Goal: Task Accomplishment & Management: Manage account settings

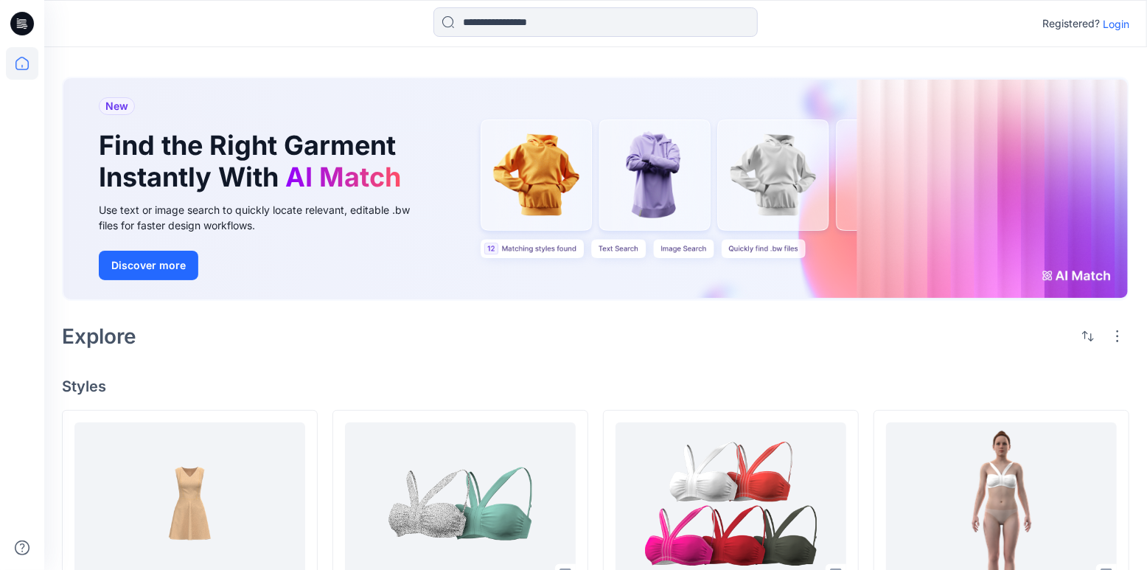
click at [1111, 32] on div "Registered? Login" at bounding box center [1085, 24] width 87 height 18
click at [1114, 24] on p "Login" at bounding box center [1116, 23] width 27 height 15
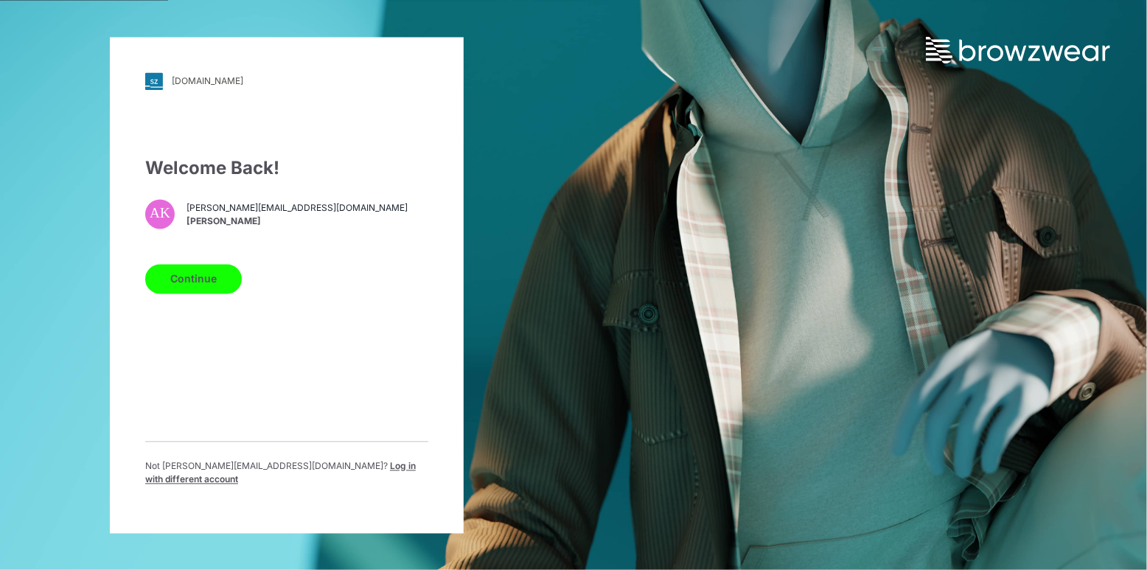
click at [214, 281] on button "Continue" at bounding box center [193, 278] width 97 height 29
click at [204, 293] on button "Continue" at bounding box center [193, 278] width 97 height 29
click at [203, 291] on button "Continue" at bounding box center [193, 278] width 97 height 29
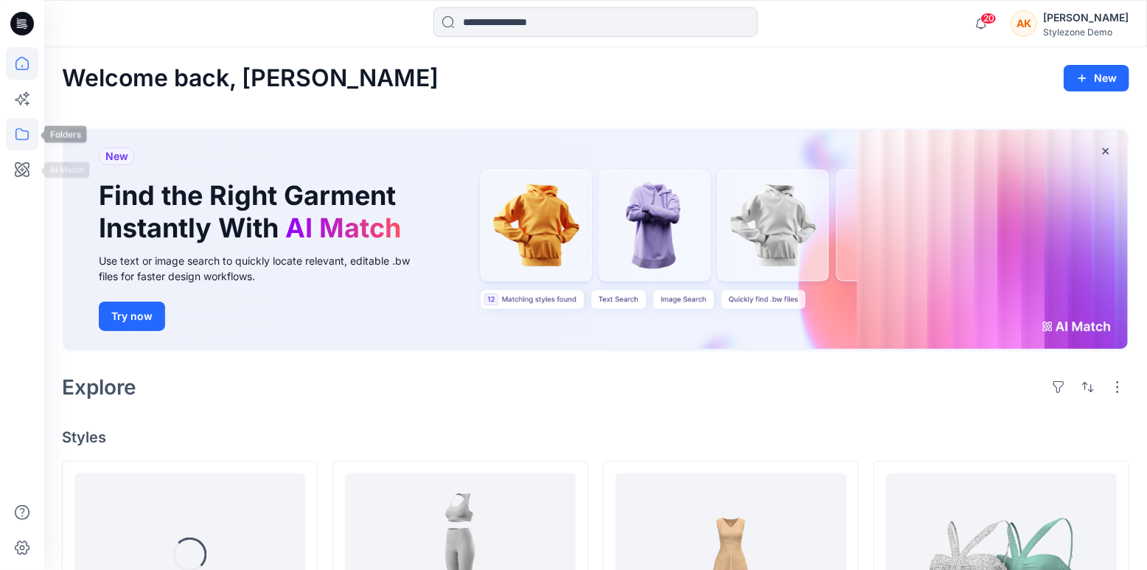
click at [31, 141] on icon at bounding box center [22, 134] width 32 height 32
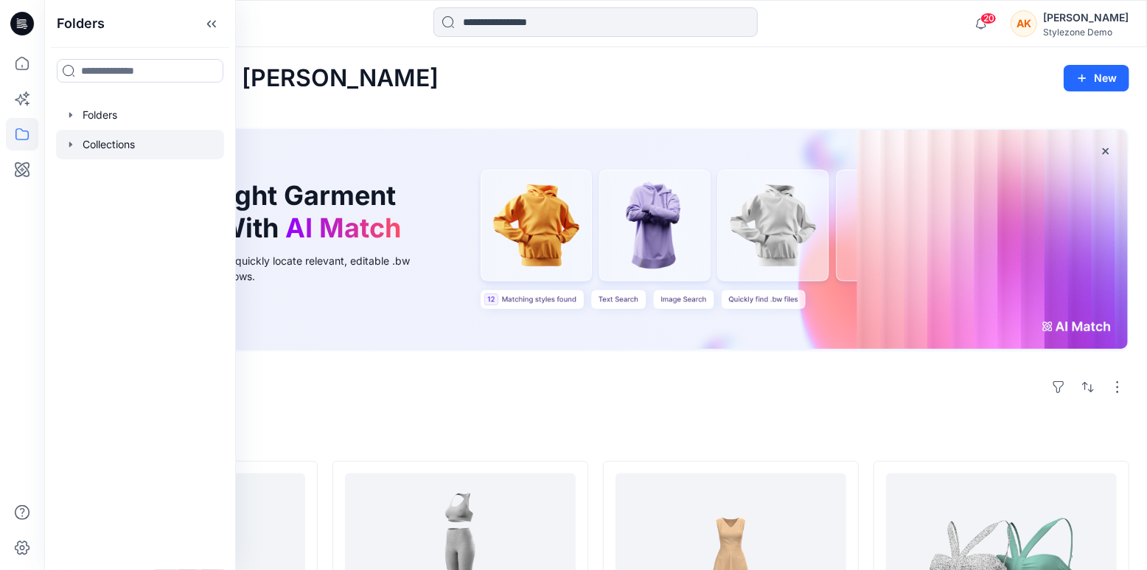
click at [69, 140] on icon "button" at bounding box center [71, 145] width 12 height 12
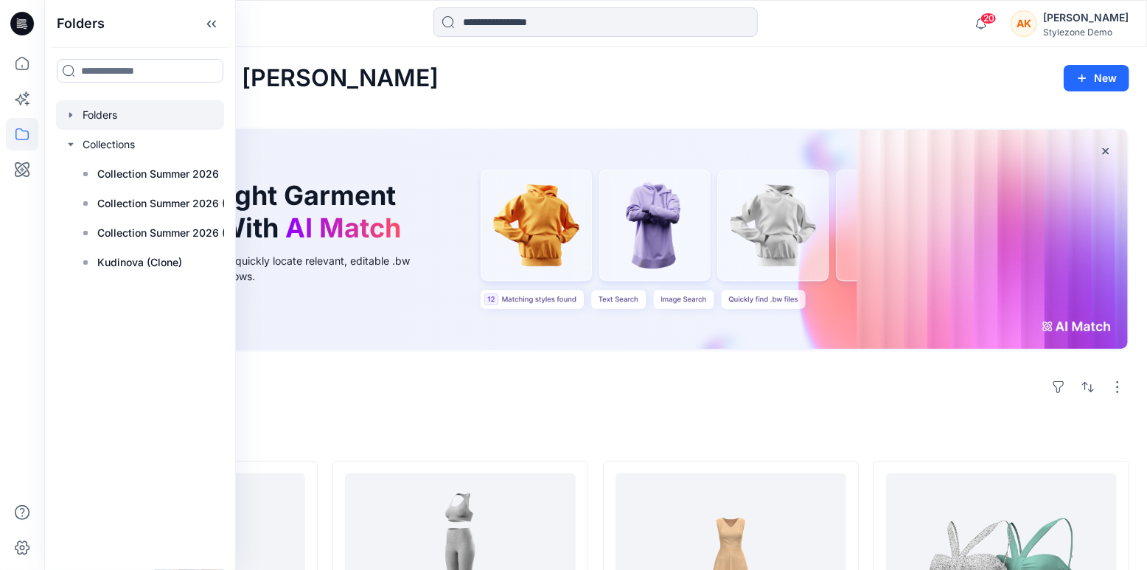
click at [71, 113] on icon "button" at bounding box center [71, 115] width 12 height 12
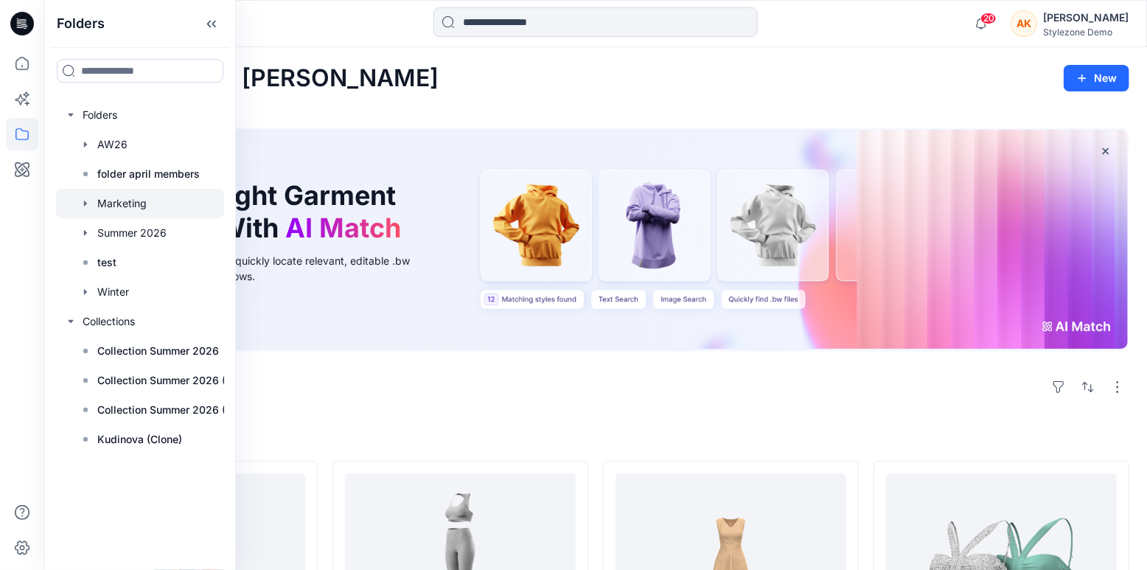
click at [113, 200] on div at bounding box center [140, 203] width 168 height 29
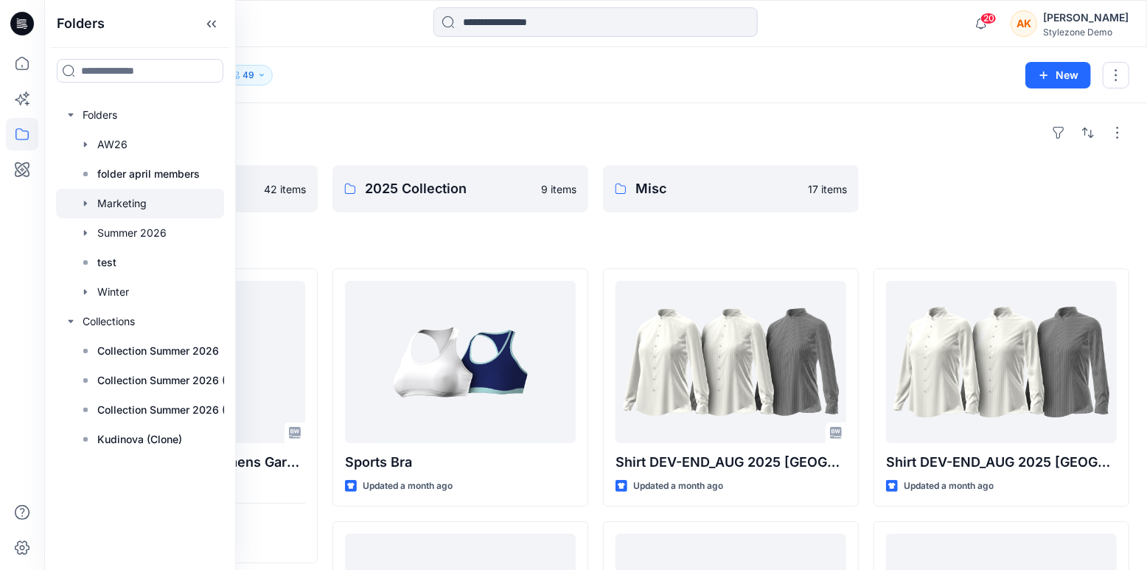
click at [405, 132] on div "Folders" at bounding box center [595, 133] width 1067 height 24
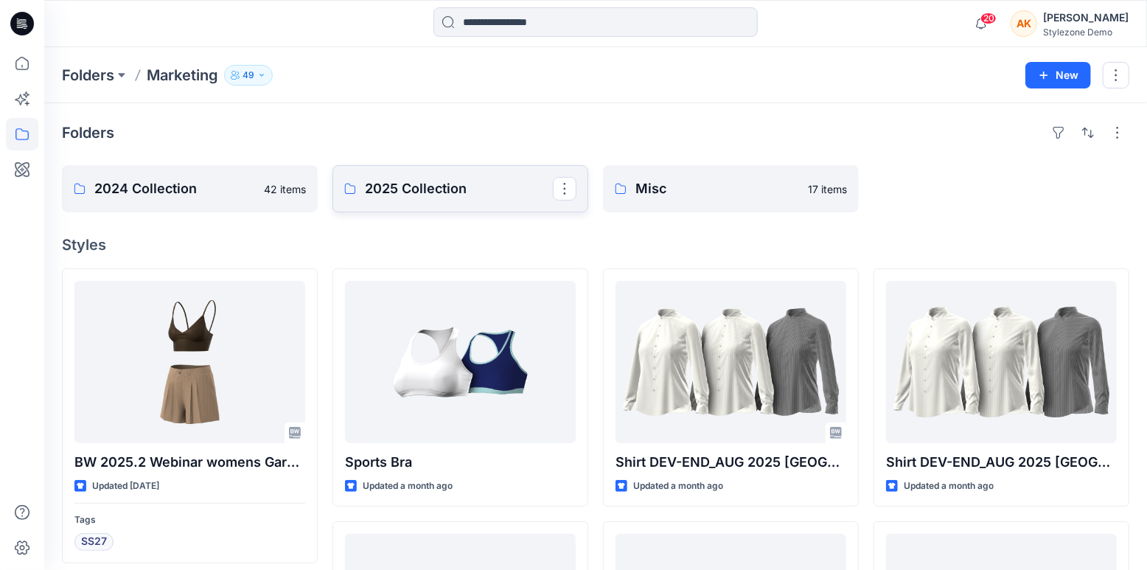
click at [466, 192] on p "2025 Collection" at bounding box center [459, 188] width 188 height 21
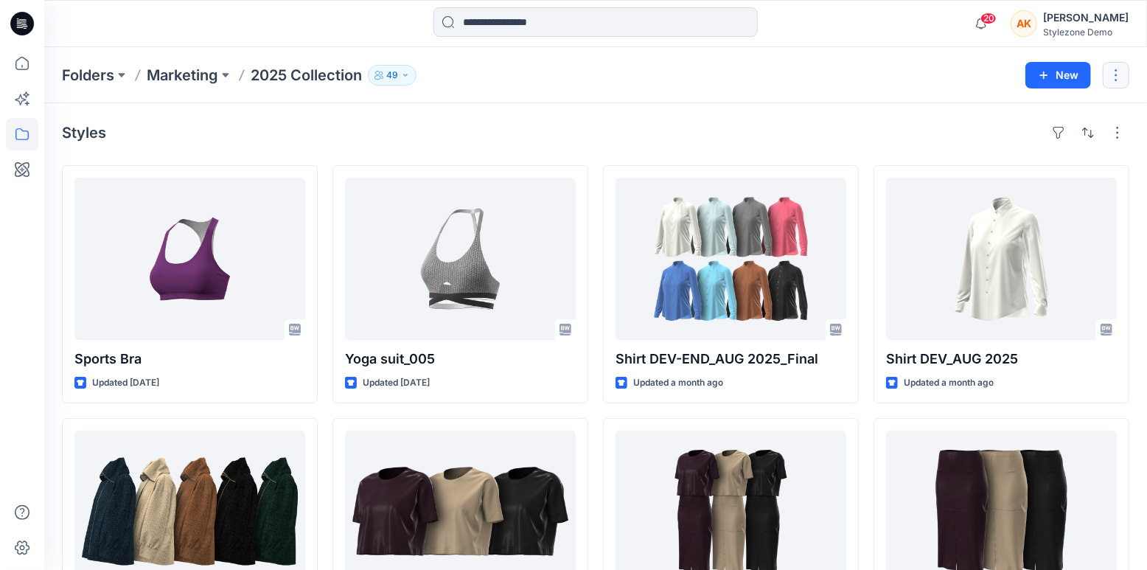
click at [1119, 77] on button "button" at bounding box center [1116, 75] width 27 height 27
click at [850, 131] on div "Styles" at bounding box center [595, 133] width 1067 height 24
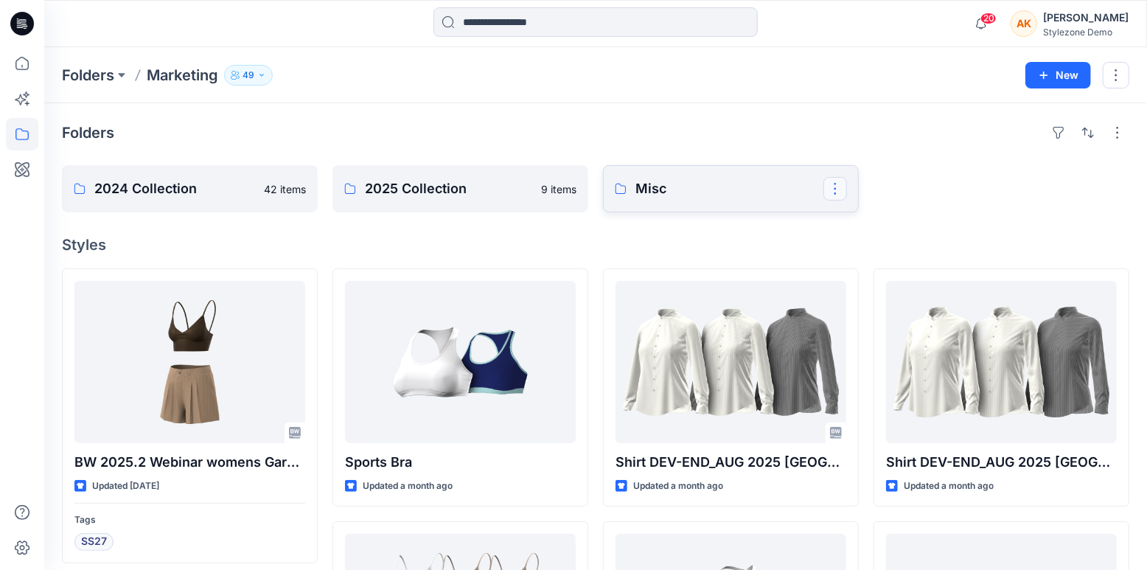
click at [841, 189] on button "button" at bounding box center [835, 189] width 24 height 24
click at [861, 247] on p "Duplicate to..." at bounding box center [886, 249] width 67 height 15
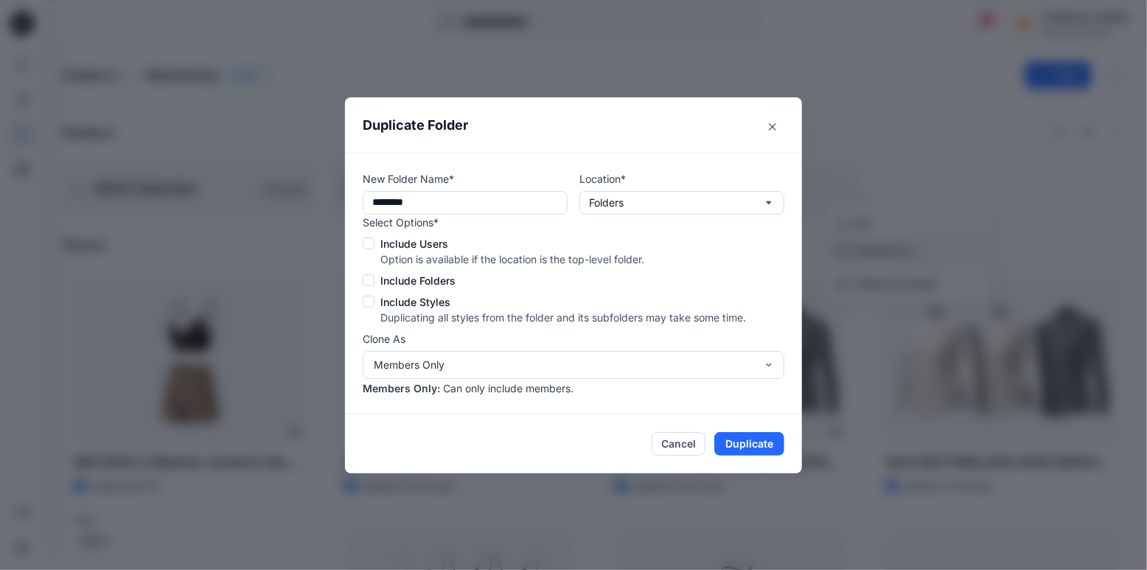
type input "**********"
click at [495, 207] on input "**********" at bounding box center [465, 203] width 205 height 24
click at [433, 247] on span "Include Users" at bounding box center [414, 243] width 68 height 15
click at [750, 203] on button "Folders" at bounding box center [681, 203] width 205 height 24
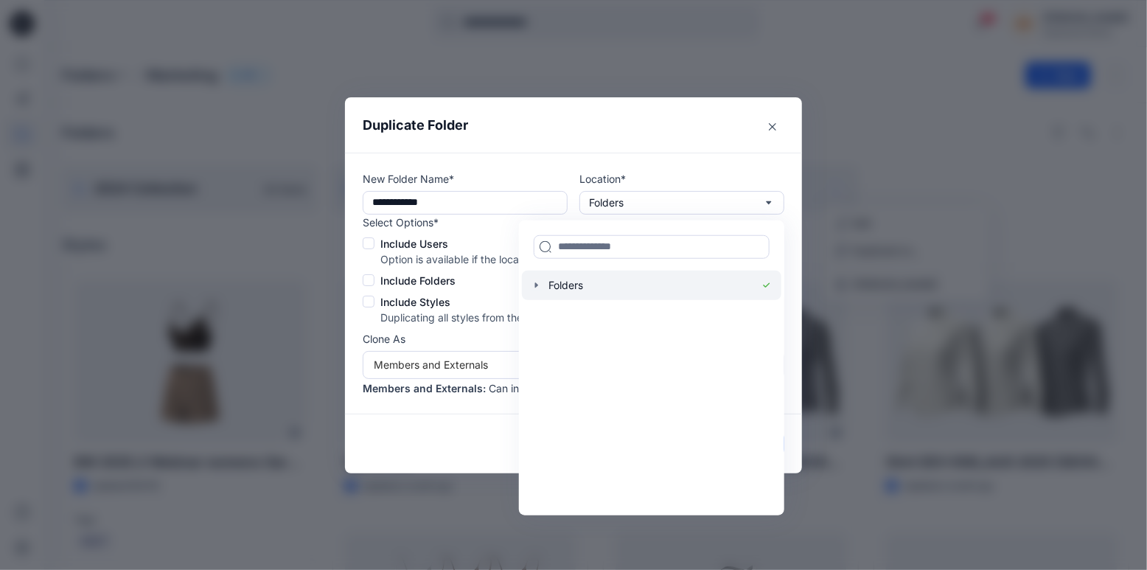
click at [537, 287] on icon "button" at bounding box center [537, 285] width 12 height 12
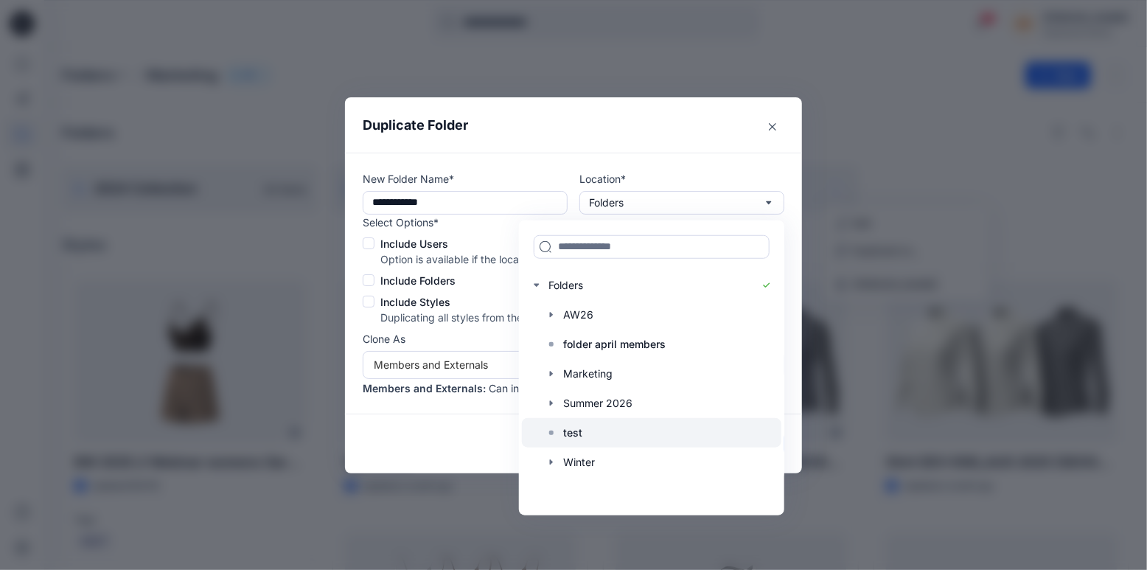
click at [605, 438] on div at bounding box center [651, 431] width 259 height 29
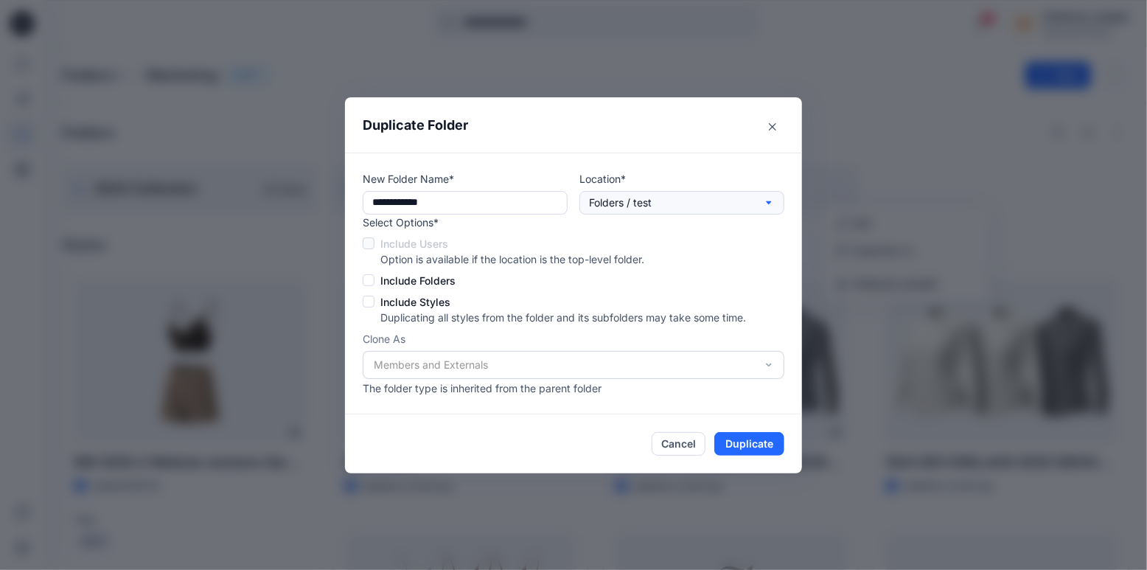
click at [734, 195] on button "Folders / test" at bounding box center [681, 203] width 205 height 24
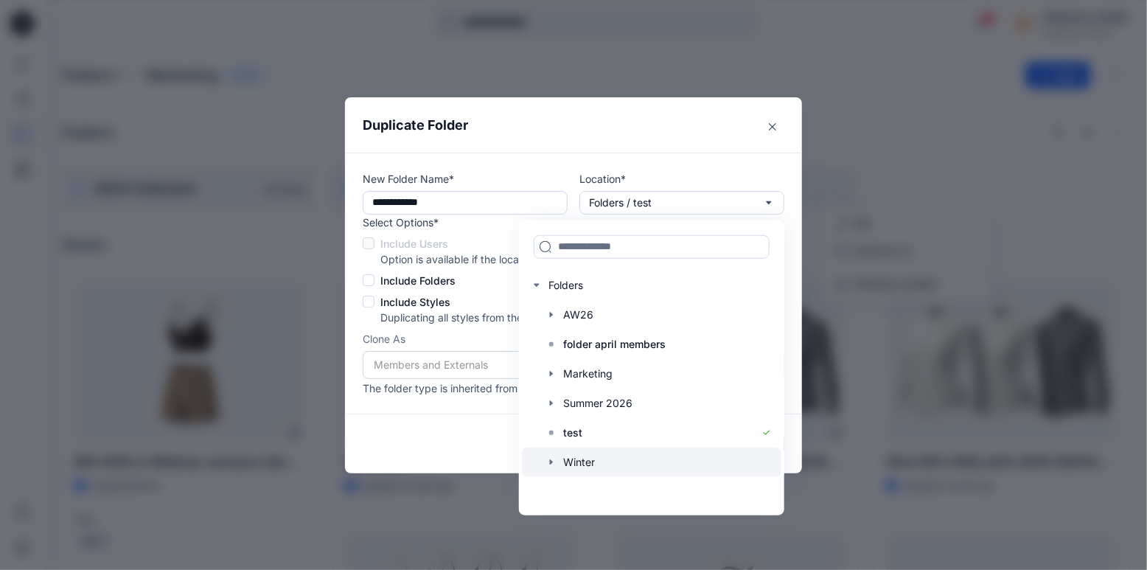
click at [550, 460] on icon "button" at bounding box center [551, 461] width 3 height 5
click at [604, 491] on p "Winter Board" at bounding box center [610, 491] width 64 height 18
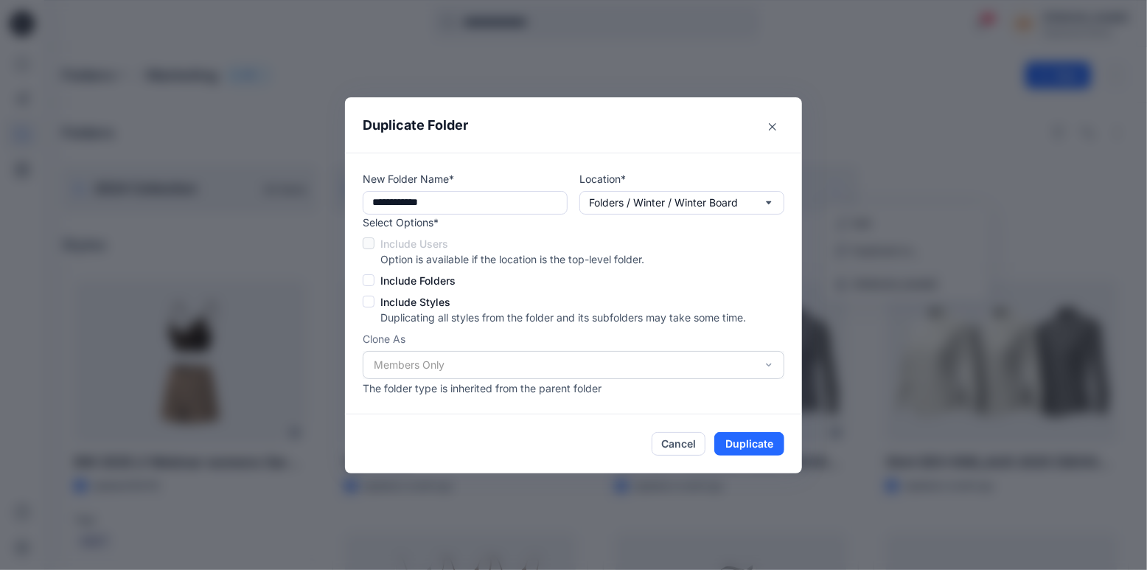
click at [446, 280] on span "Include Folders" at bounding box center [417, 280] width 75 height 15
click at [444, 280] on span "Include Folders" at bounding box center [417, 280] width 75 height 15
click at [417, 305] on span "Include Styles" at bounding box center [415, 301] width 70 height 15
click at [680, 441] on button "Cancel" at bounding box center [678, 444] width 54 height 24
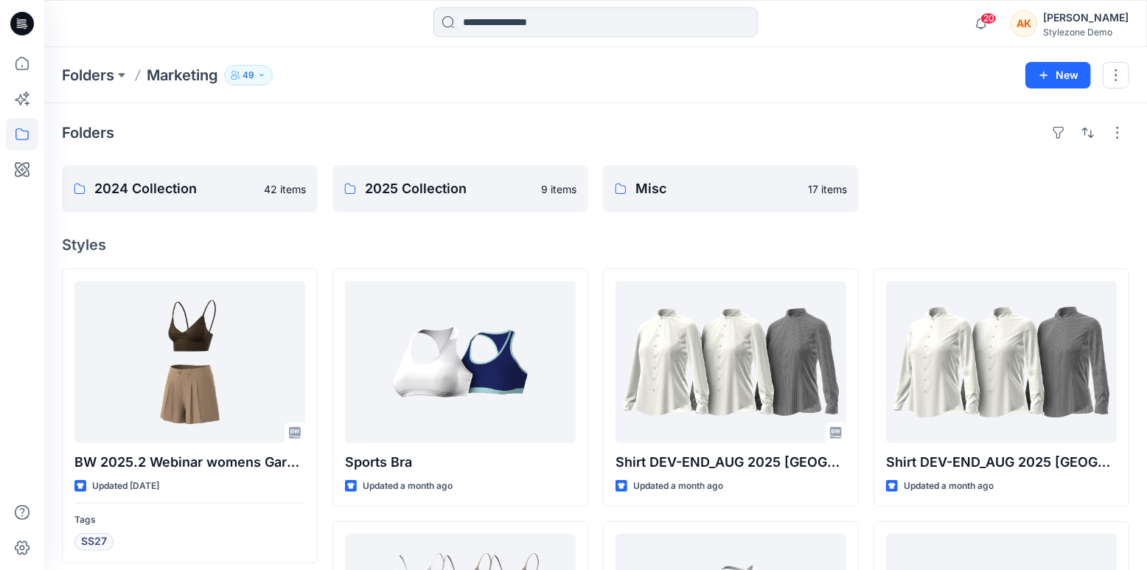
click at [1094, 23] on div "[PERSON_NAME]" at bounding box center [1085, 18] width 85 height 18
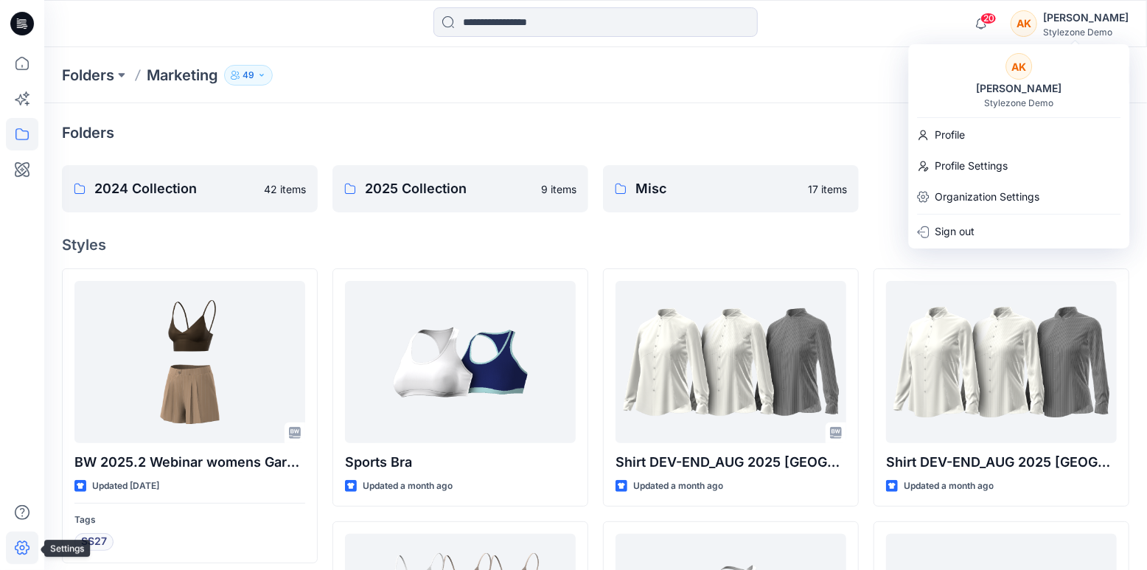
click at [26, 547] on icon at bounding box center [22, 547] width 32 height 32
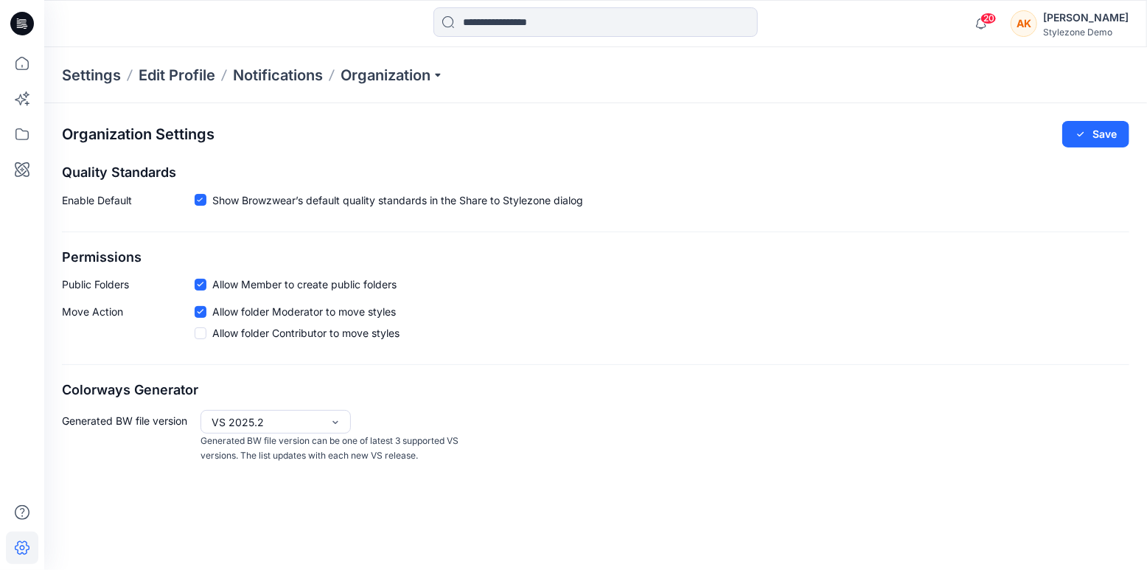
click at [420, 86] on div "Settings Edit Profile Notifications Organization" at bounding box center [595, 75] width 1103 height 56
click at [421, 71] on p "Organization" at bounding box center [391, 75] width 103 height 21
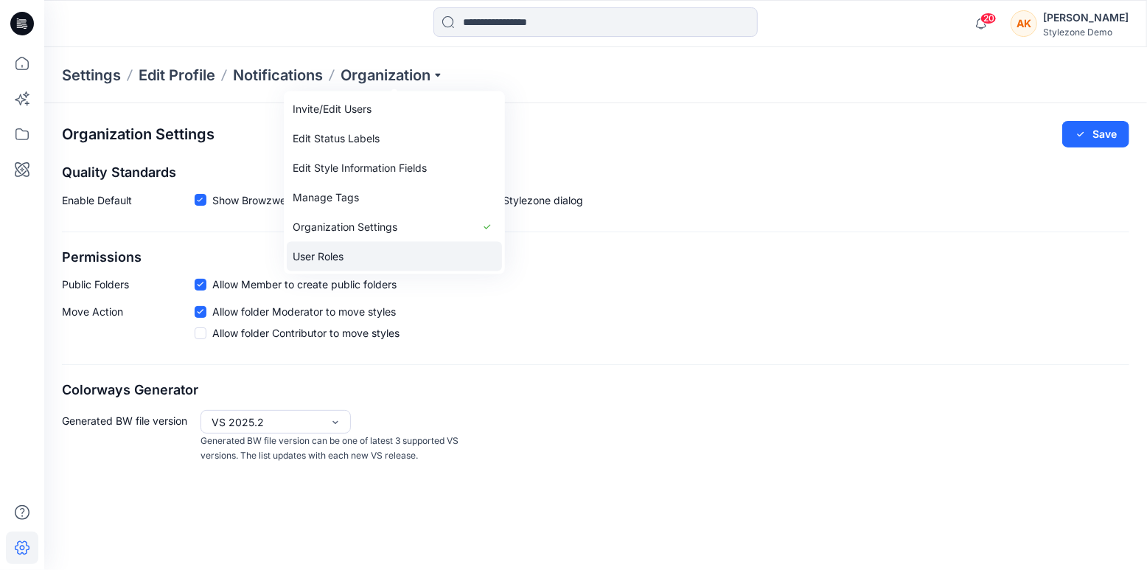
click at [333, 245] on link "User Roles" at bounding box center [394, 256] width 215 height 29
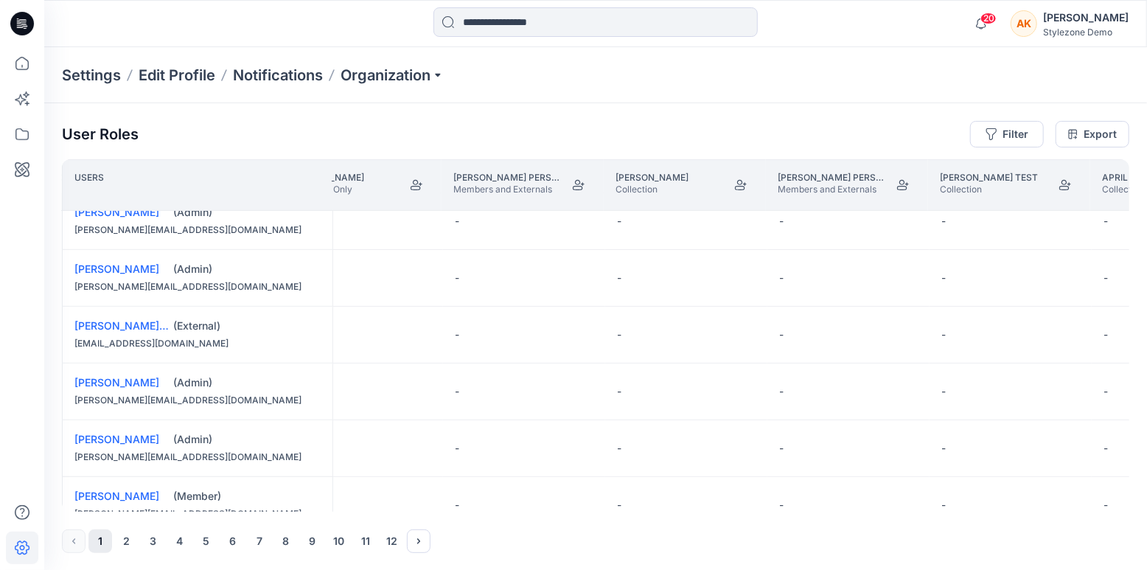
scroll to position [472, 12302]
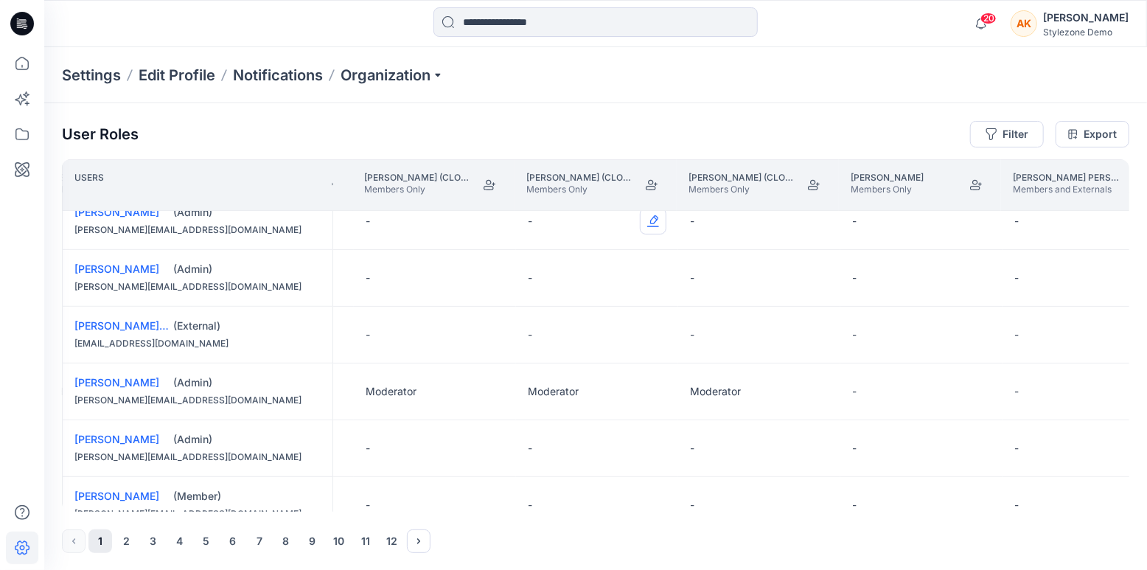
click at [656, 220] on button "Edit Role" at bounding box center [653, 221] width 27 height 27
click at [811, 223] on button "Edit Role" at bounding box center [815, 221] width 27 height 27
click at [811, 224] on button "Edit Role" at bounding box center [815, 221] width 27 height 27
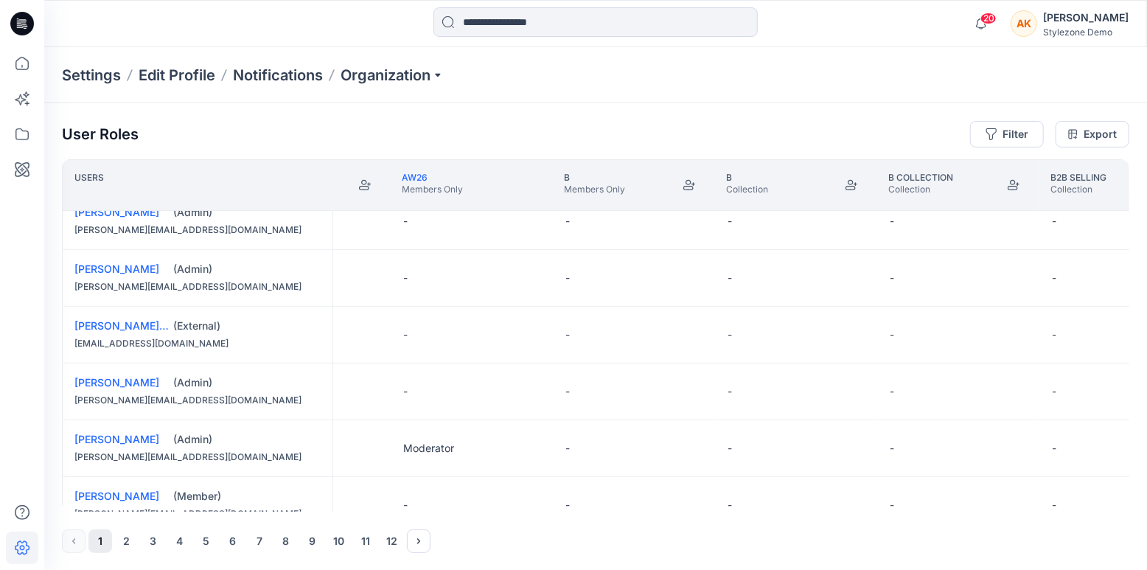
scroll to position [472, 15524]
click at [550, 225] on p "-" at bounding box center [550, 221] width 4 height 15
click at [609, 228] on div "-" at bounding box center [618, 221] width 162 height 56
click at [673, 220] on button "Edit Role" at bounding box center [673, 221] width 27 height 27
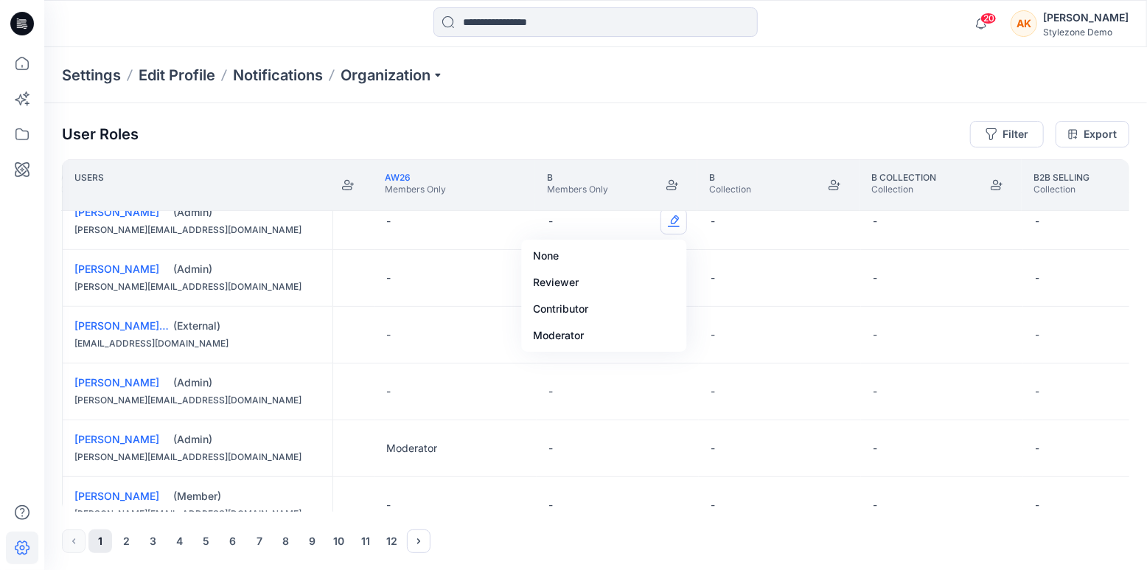
click at [672, 220] on button "Edit Role" at bounding box center [673, 221] width 27 height 27
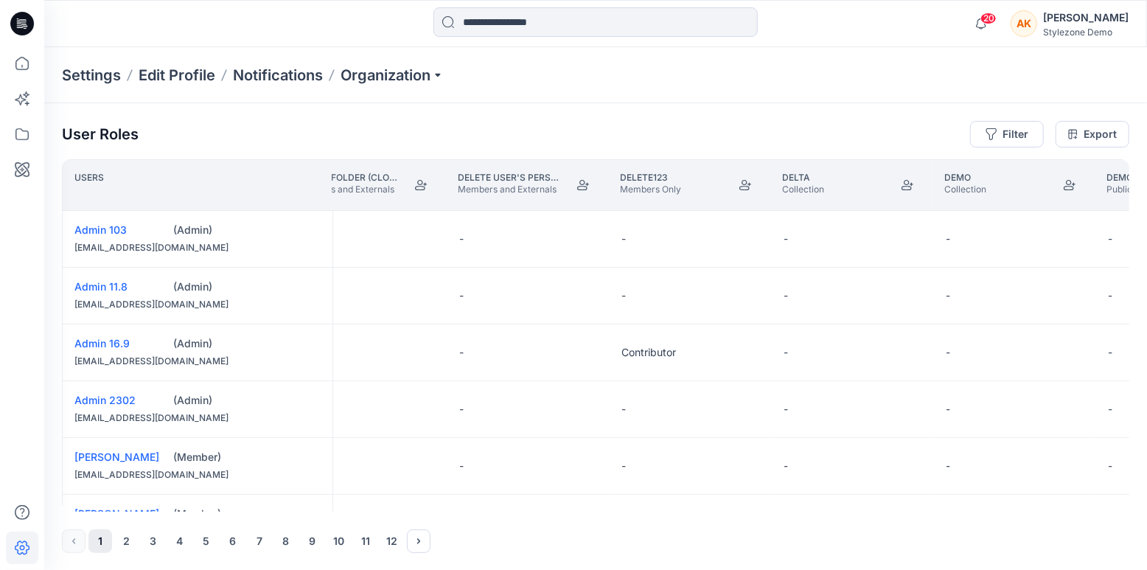
scroll to position [462, 34258]
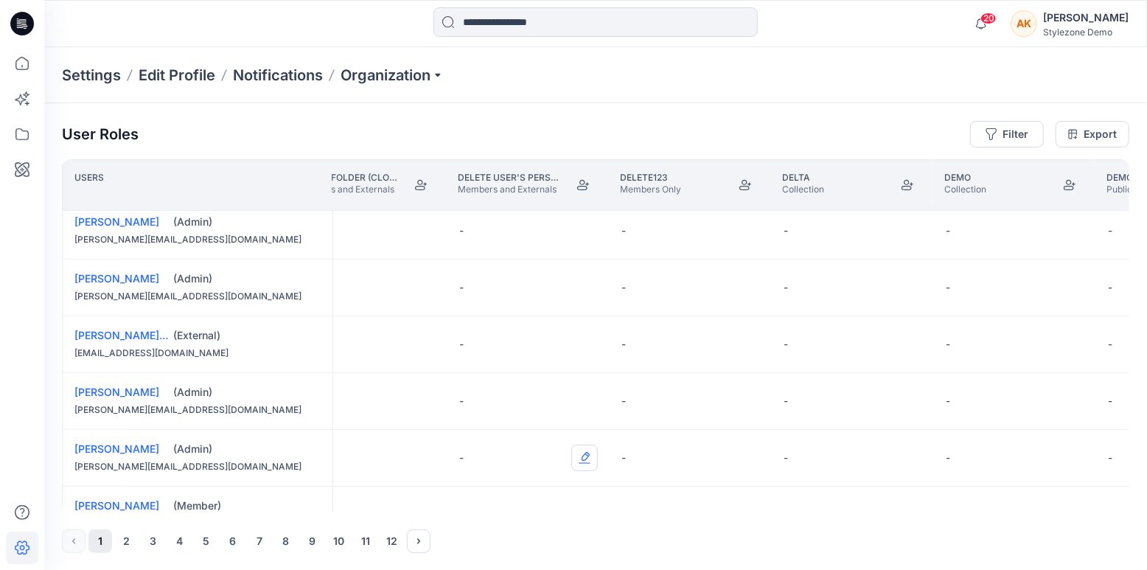
click at [588, 459] on button "Edit Role" at bounding box center [584, 457] width 27 height 27
click at [555, 426] on button "Moderator" at bounding box center [515, 421] width 159 height 27
click at [504, 176] on link "Delete User's Personal Zone" at bounding box center [530, 177] width 144 height 11
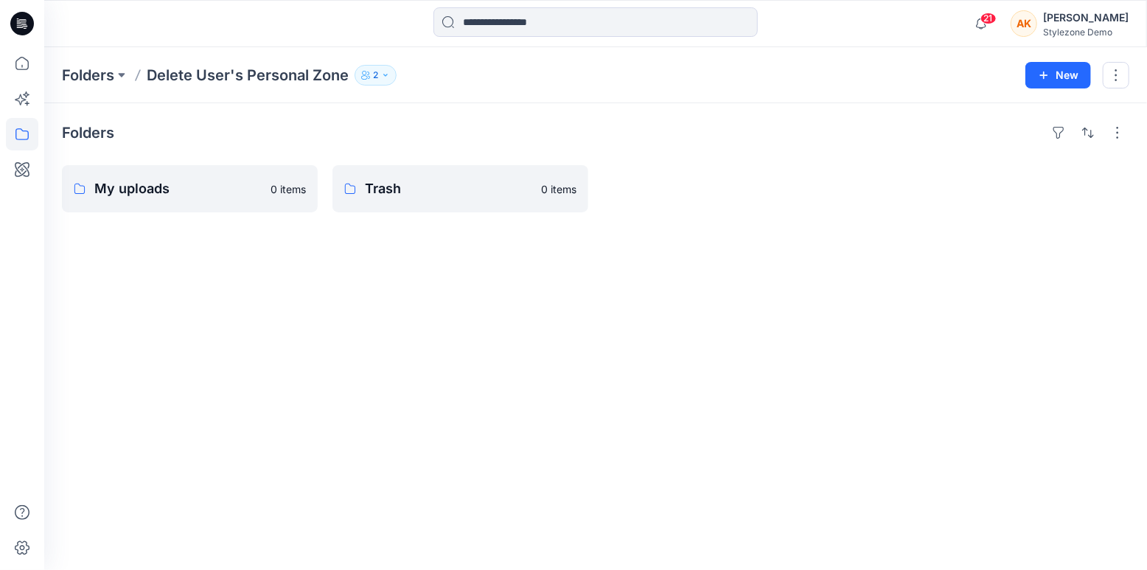
click at [388, 74] on icon "button" at bounding box center [385, 75] width 9 height 9
click at [521, 329] on div "Folders My uploads 0 items Trash 0 items" at bounding box center [595, 336] width 1103 height 467
